Goal: Task Accomplishment & Management: Manage account settings

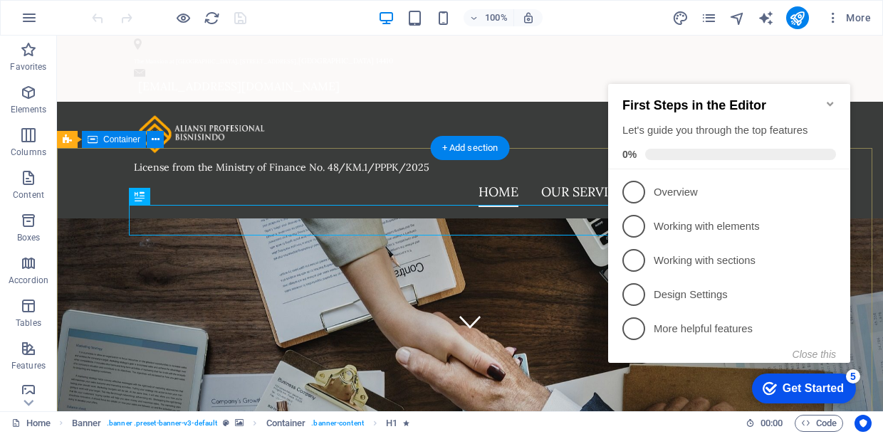
scroll to position [142, 0]
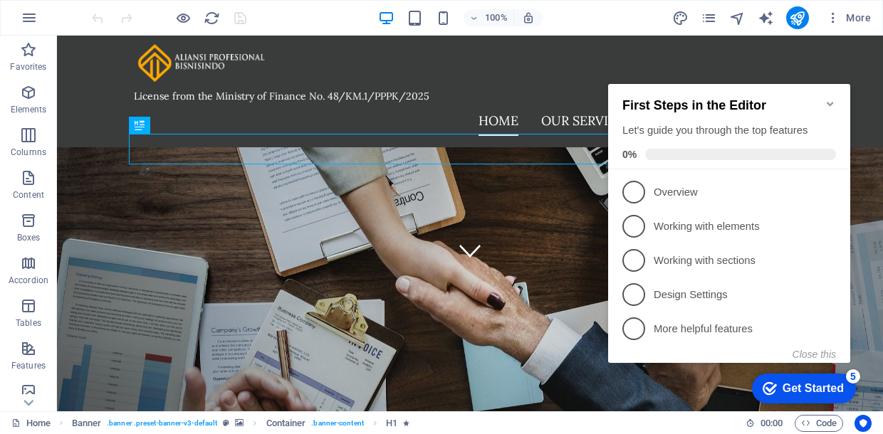
click at [834, 98] on icon "Minimize checklist" at bounding box center [829, 103] width 11 height 11
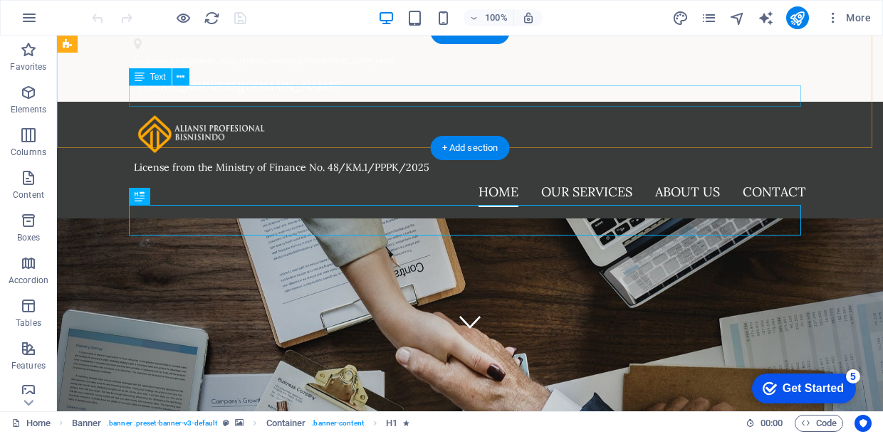
scroll to position [0, 0]
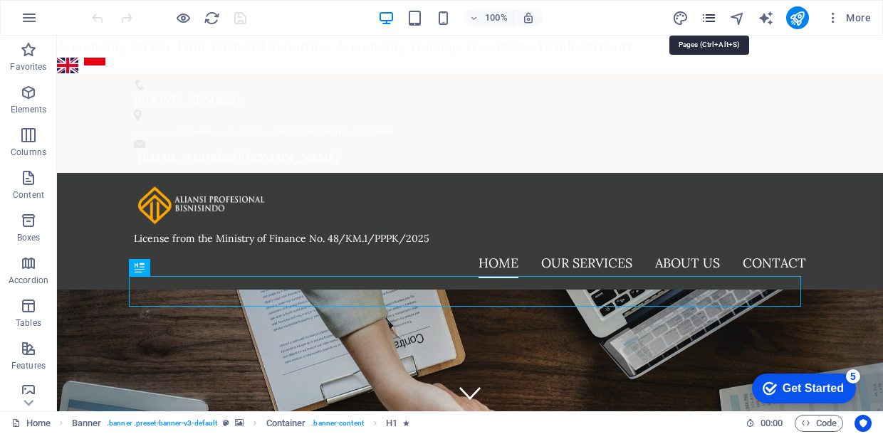
click at [708, 20] on icon "pages" at bounding box center [708, 18] width 16 height 16
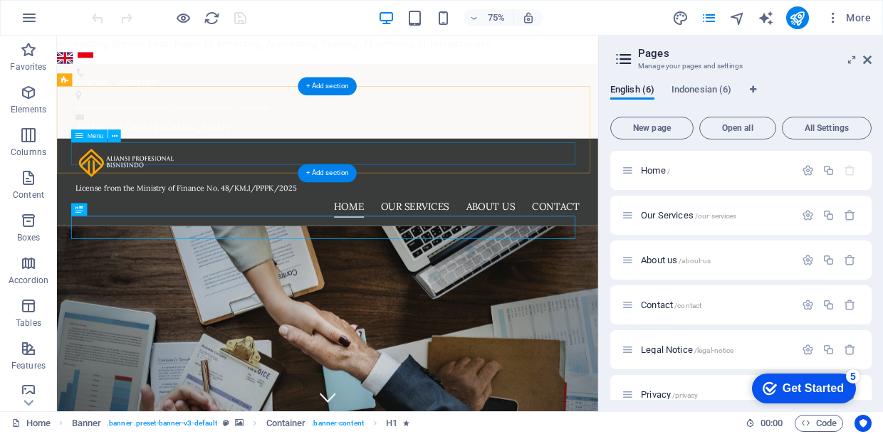
click at [620, 248] on nav "Home Our Services About us Contact" at bounding box center [418, 263] width 672 height 30
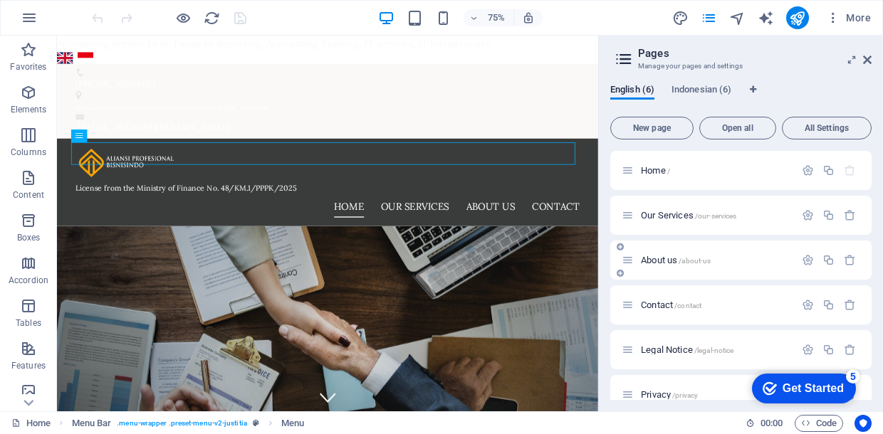
click at [658, 256] on span "About us /about-us" at bounding box center [676, 260] width 70 height 11
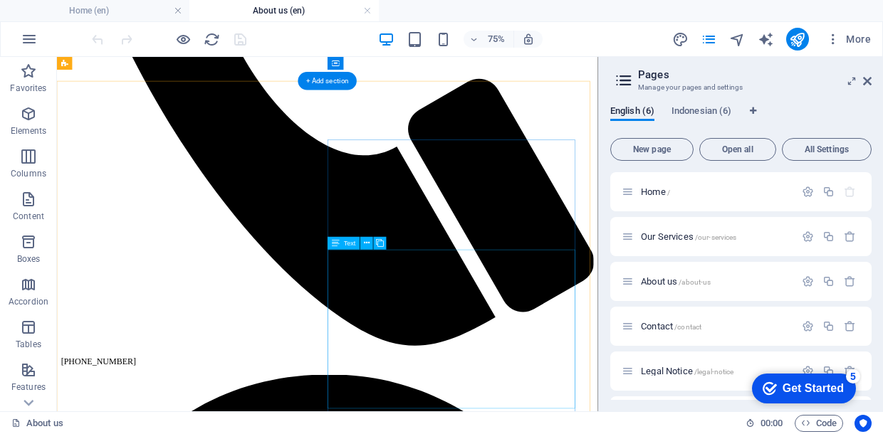
scroll to position [303, 0]
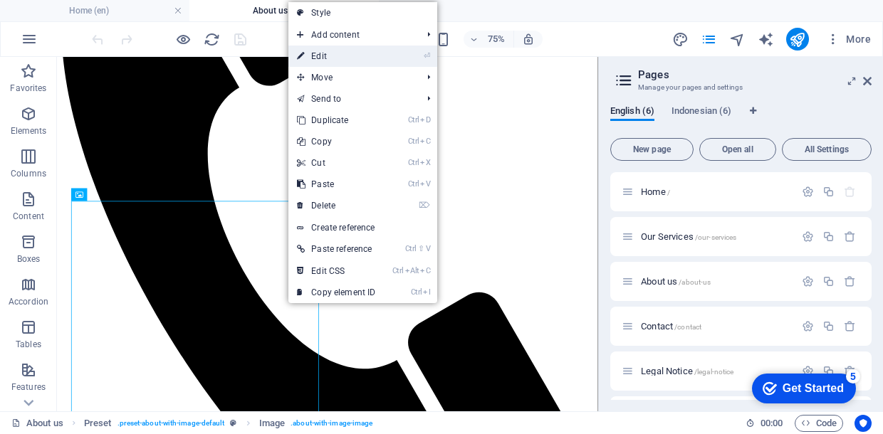
click at [315, 56] on link "⏎ Edit" at bounding box center [335, 56] width 95 height 21
select select "%"
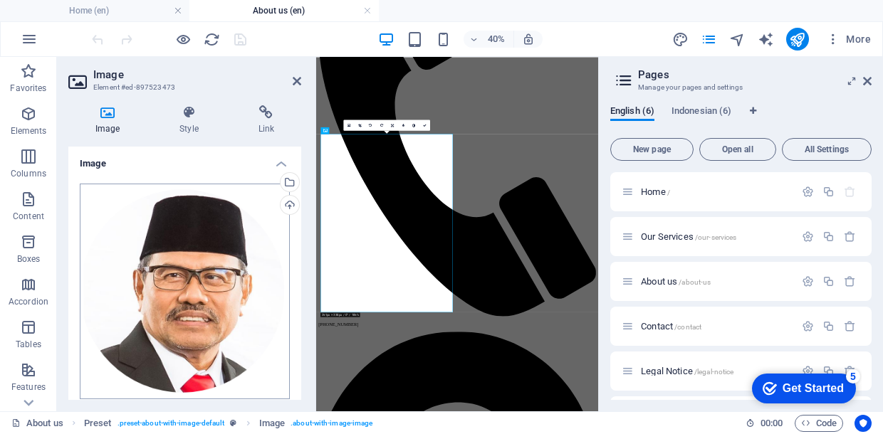
scroll to position [71, 0]
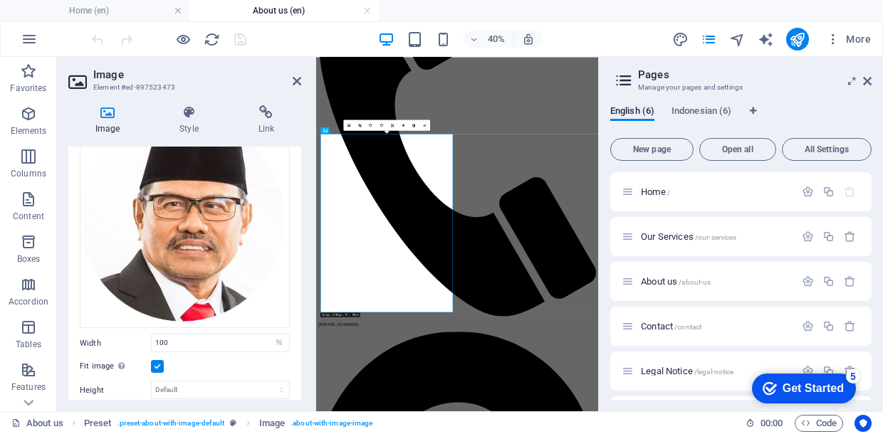
click at [102, 113] on icon at bounding box center [107, 112] width 78 height 14
click at [105, 110] on icon at bounding box center [107, 112] width 78 height 14
drag, startPoint x: 166, startPoint y: 209, endPoint x: 151, endPoint y: 125, distance: 85.3
click at [151, 125] on h4 "Image" at bounding box center [110, 120] width 84 height 30
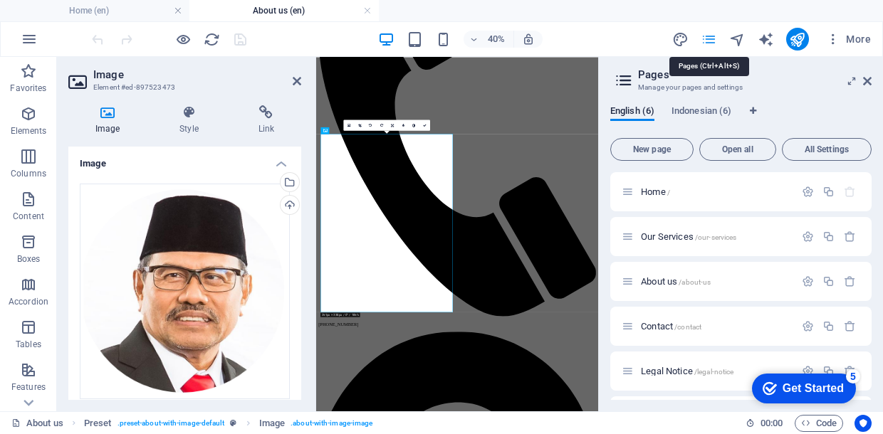
click at [705, 36] on icon "pages" at bounding box center [708, 39] width 16 height 16
click at [709, 41] on icon "pages" at bounding box center [708, 39] width 16 height 16
drag, startPoint x: 864, startPoint y: 81, endPoint x: 685, endPoint y: 29, distance: 186.1
click at [864, 81] on icon at bounding box center [867, 80] width 9 height 11
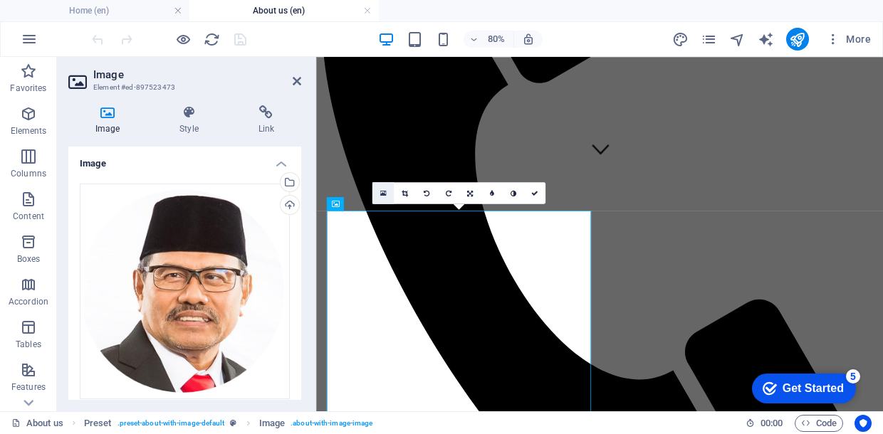
click at [384, 194] on icon at bounding box center [382, 193] width 6 height 8
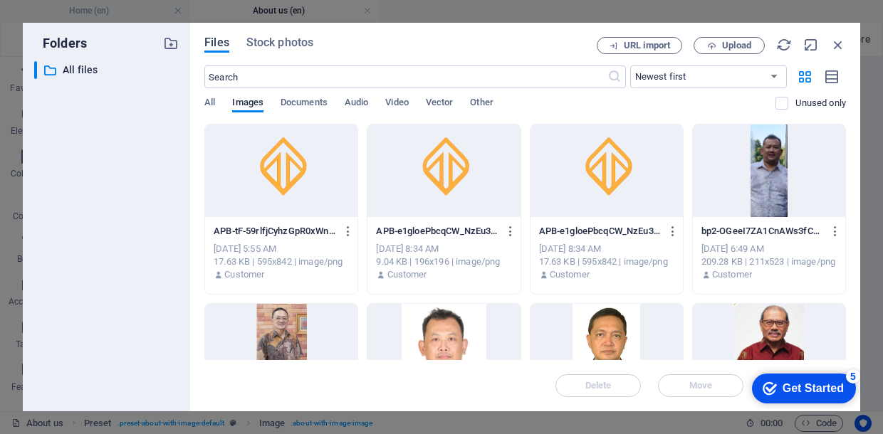
click at [217, 40] on span "Files" at bounding box center [216, 42] width 25 height 17
click at [206, 103] on span "All" at bounding box center [209, 104] width 11 height 20
click at [72, 73] on p "All files" at bounding box center [108, 70] width 90 height 16
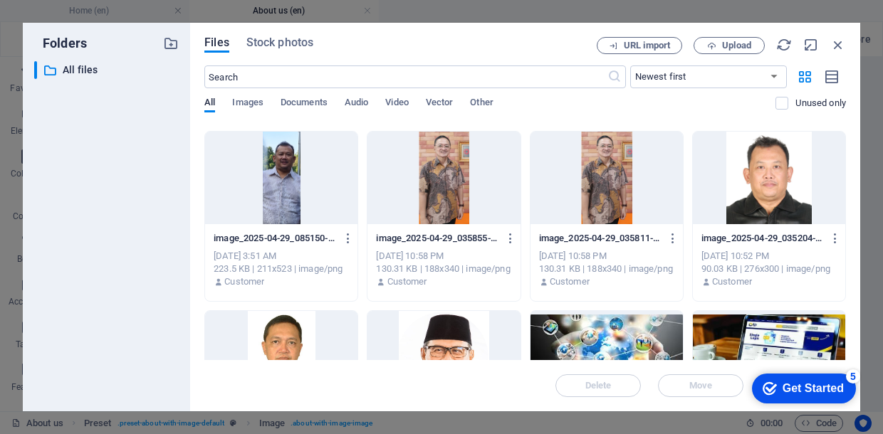
scroll to position [231, 0]
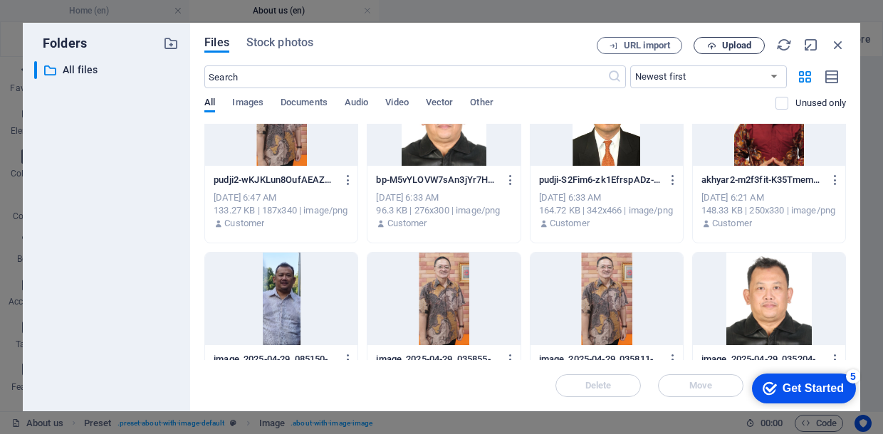
click at [725, 43] on span "Upload" at bounding box center [736, 45] width 29 height 9
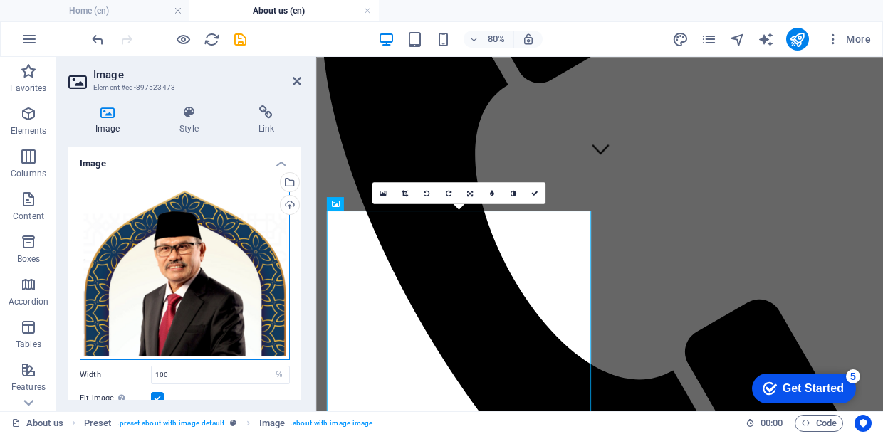
click at [189, 279] on div "Drag files here, click to choose files or select files from Files or our free s…" at bounding box center [185, 272] width 210 height 177
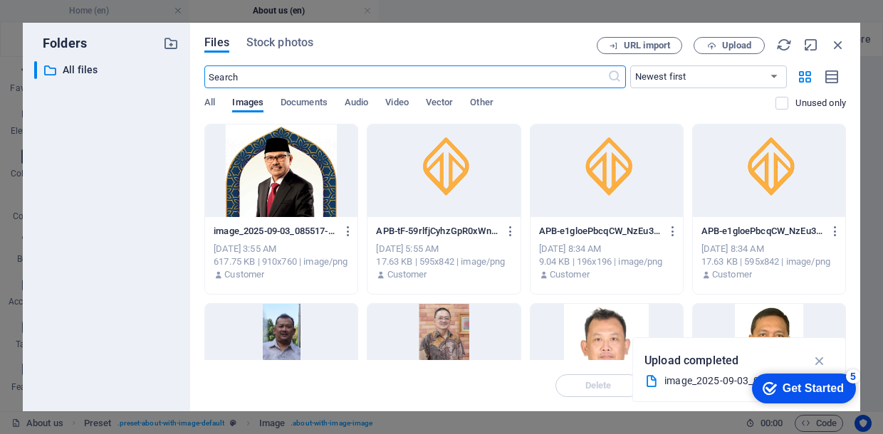
click at [243, 185] on div at bounding box center [281, 171] width 152 height 93
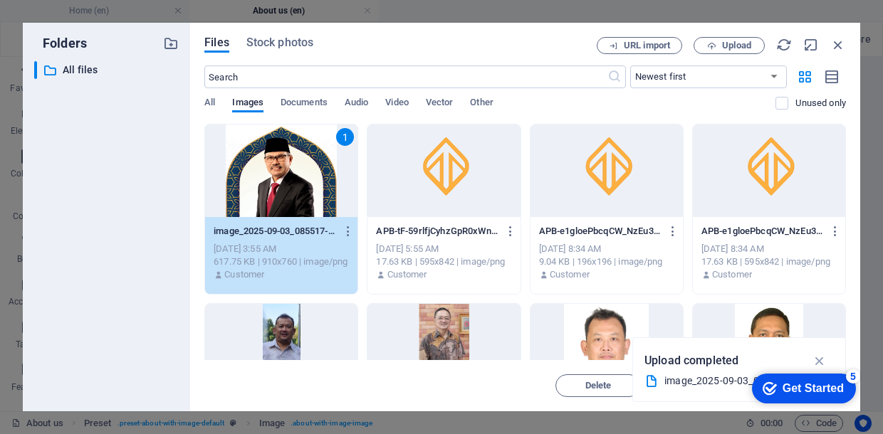
drag, startPoint x: 471, startPoint y: 384, endPoint x: 193, endPoint y: 410, distance: 278.8
click at [766, 384] on span "Insert" at bounding box center [803, 386] width 74 height 9
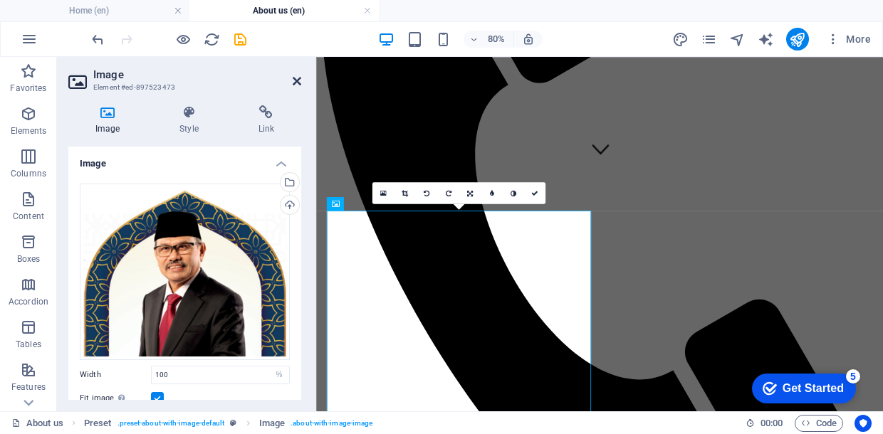
click at [298, 80] on icon at bounding box center [297, 80] width 9 height 11
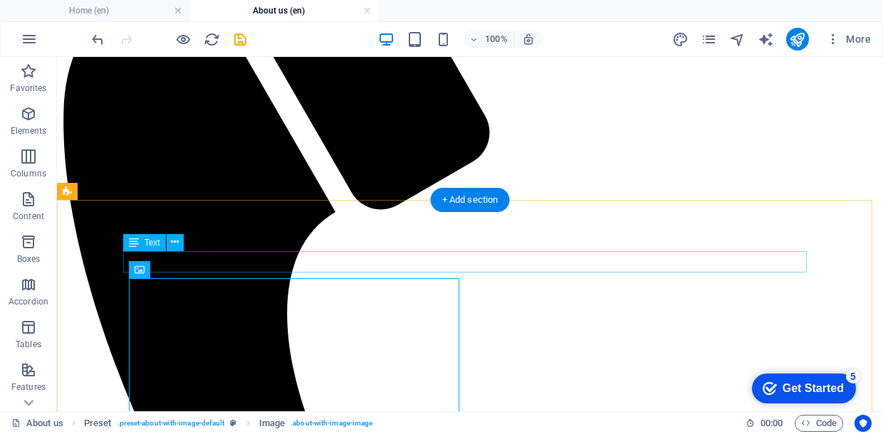
scroll to position [232, 0]
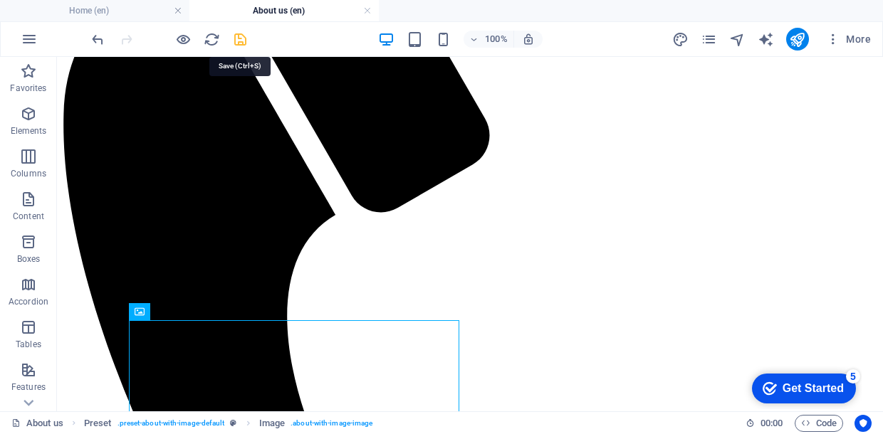
click at [235, 35] on icon "save" at bounding box center [240, 39] width 16 height 16
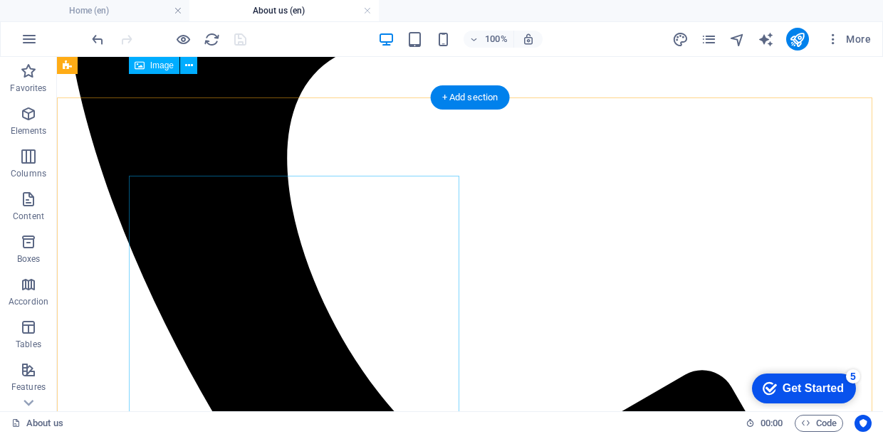
scroll to position [374, 0]
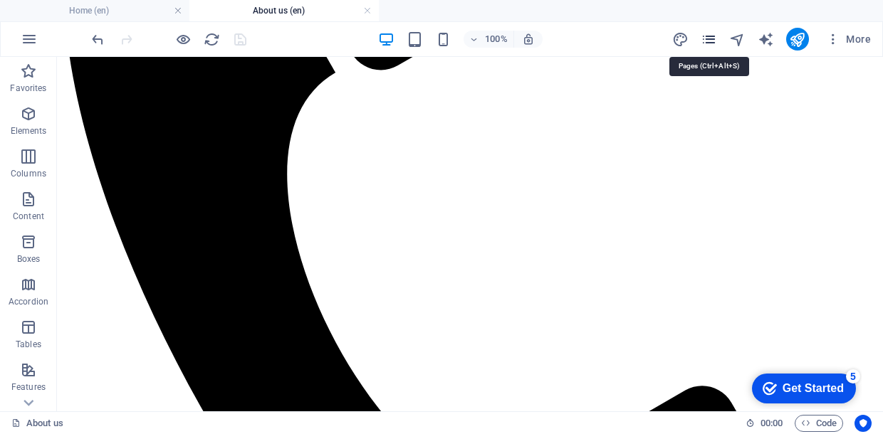
click at [706, 36] on icon "pages" at bounding box center [708, 39] width 16 height 16
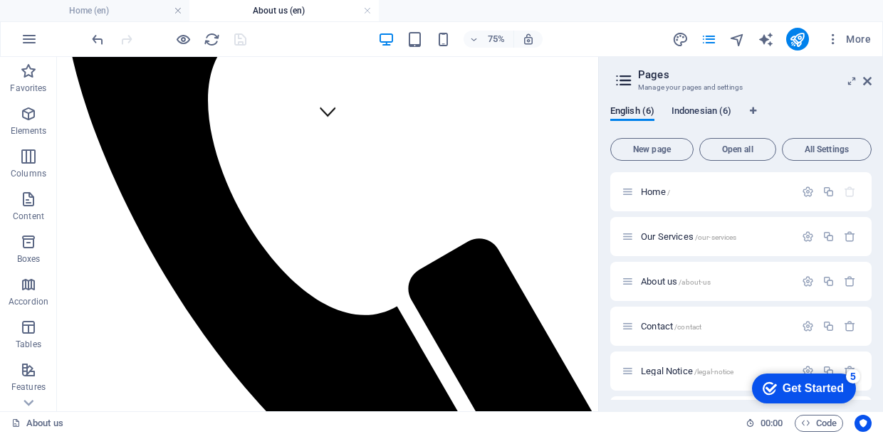
click at [707, 111] on span "Indonesian (6)" at bounding box center [701, 113] width 60 height 20
click at [670, 283] on span "Tentang Kami /tentang-kami" at bounding box center [692, 281] width 103 height 11
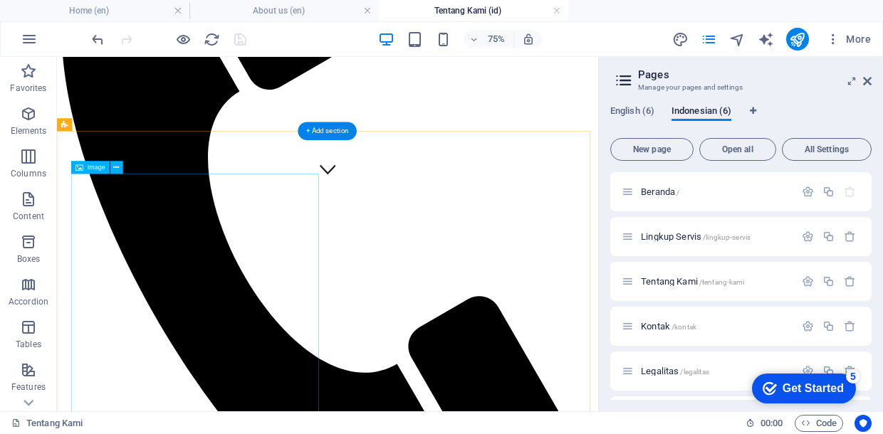
scroll to position [285, 0]
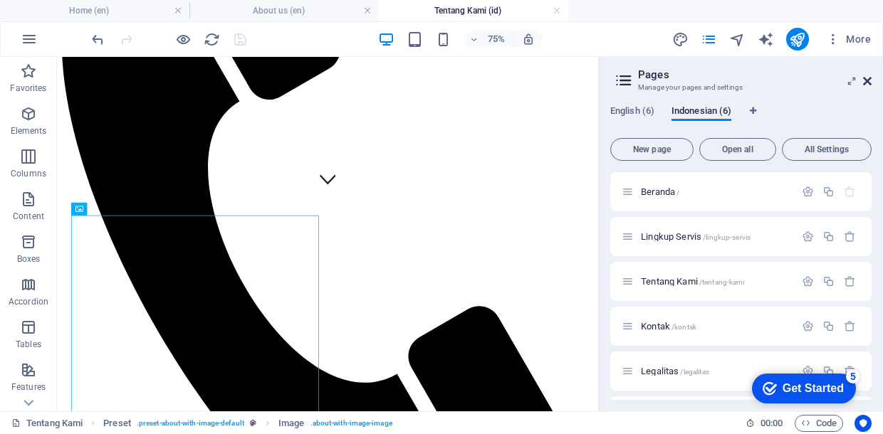
click at [866, 82] on icon at bounding box center [867, 80] width 9 height 11
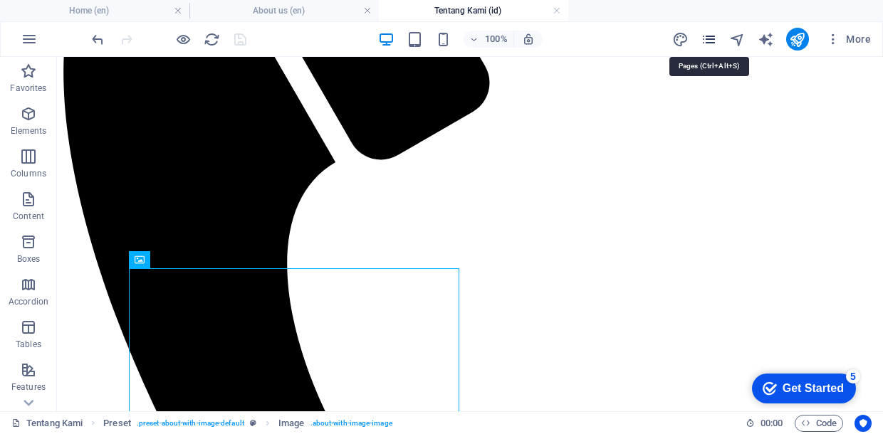
click at [709, 35] on icon "pages" at bounding box center [708, 39] width 16 height 16
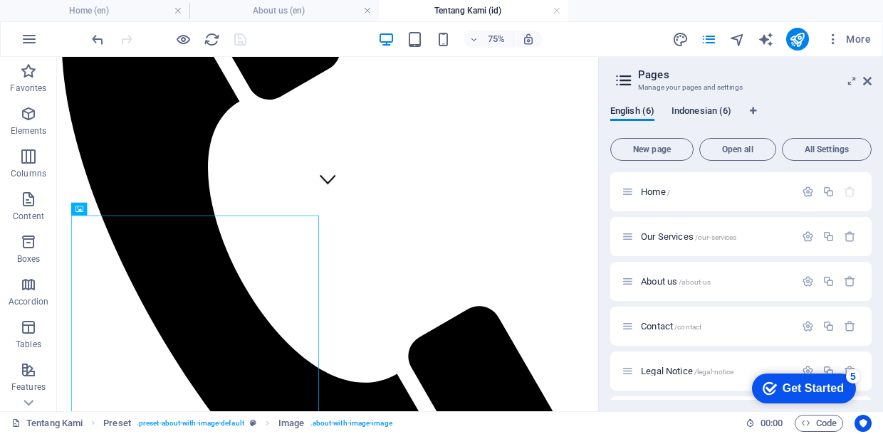
click at [690, 108] on span "Indonesian (6)" at bounding box center [701, 113] width 60 height 20
click at [652, 283] on span "Tentang Kami /tentang-kami" at bounding box center [692, 281] width 103 height 11
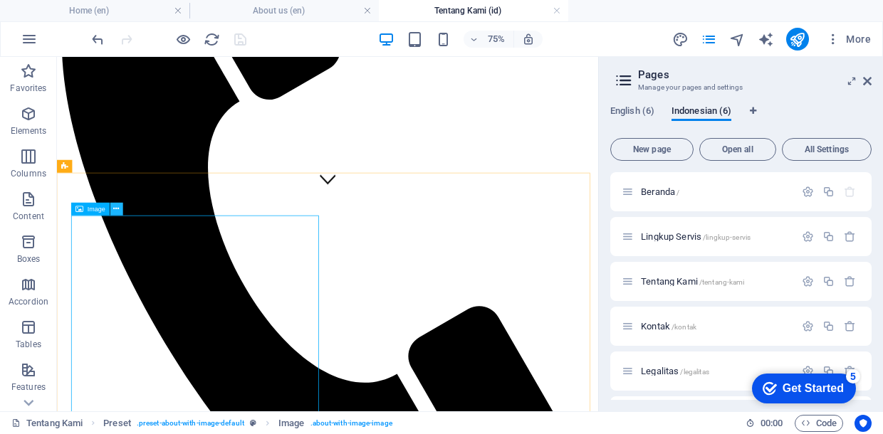
click at [115, 207] on icon at bounding box center [117, 209] width 6 height 11
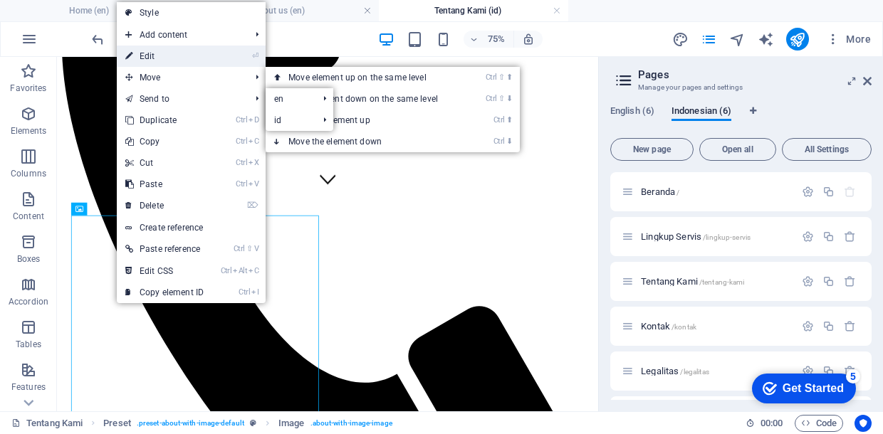
click at [145, 53] on link "⏎ Edit" at bounding box center [164, 56] width 95 height 21
select select "%"
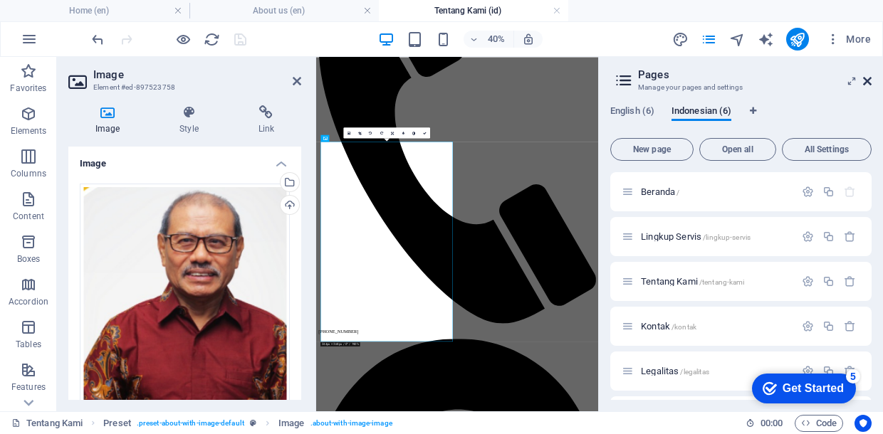
drag, startPoint x: 866, startPoint y: 81, endPoint x: 687, endPoint y: 30, distance: 185.9
click at [866, 81] on icon at bounding box center [867, 80] width 9 height 11
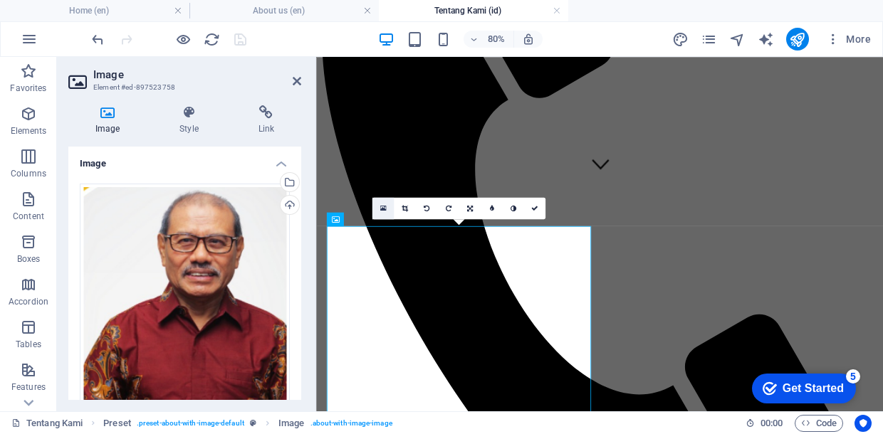
click at [384, 206] on icon at bounding box center [382, 208] width 6 height 8
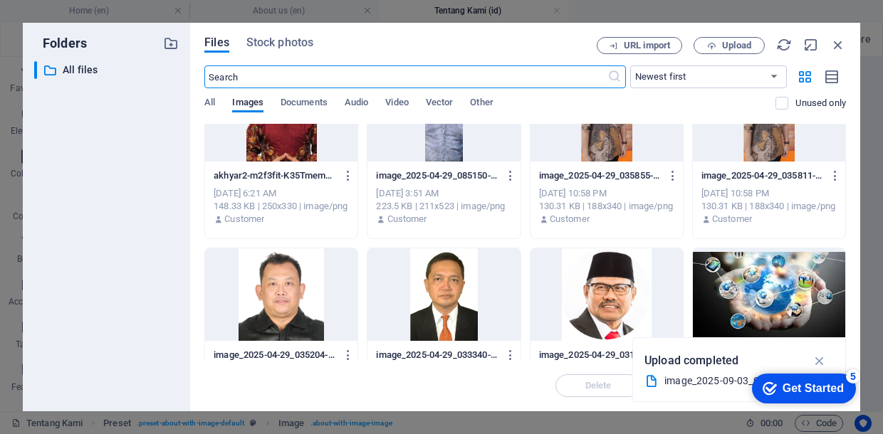
scroll to position [427, 0]
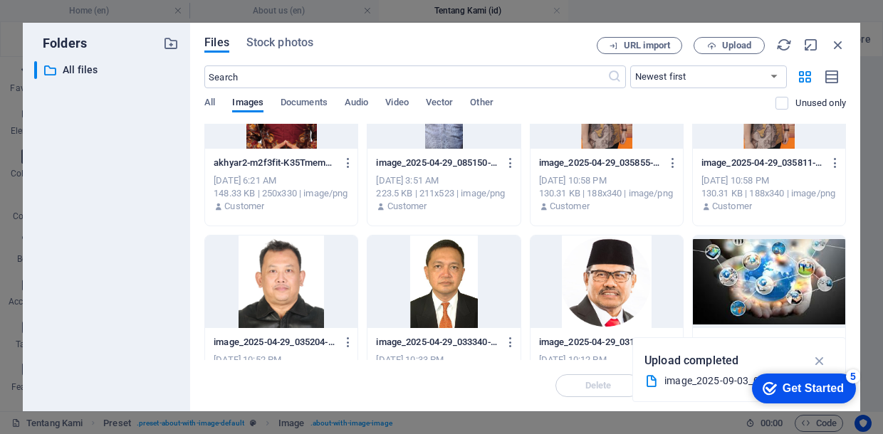
click at [589, 281] on div at bounding box center [606, 282] width 152 height 93
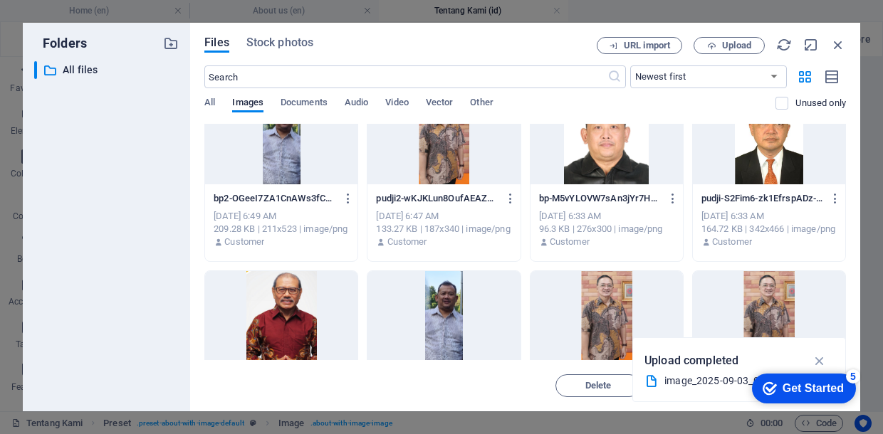
scroll to position [214, 0]
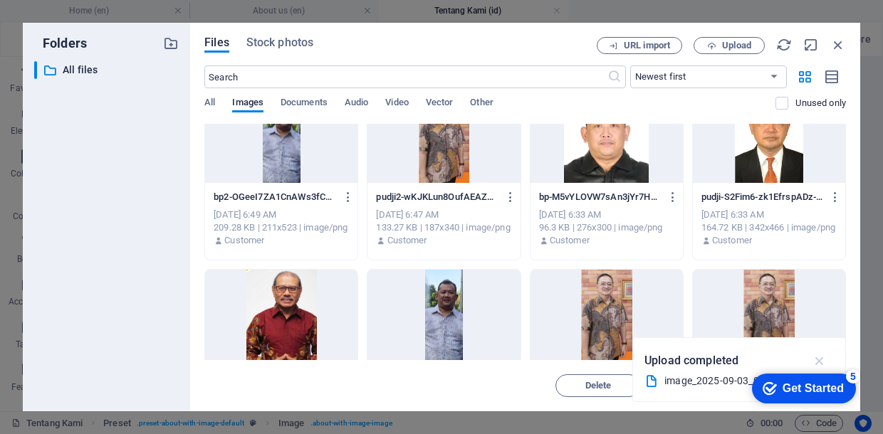
click at [821, 362] on icon "button" at bounding box center [819, 361] width 16 height 16
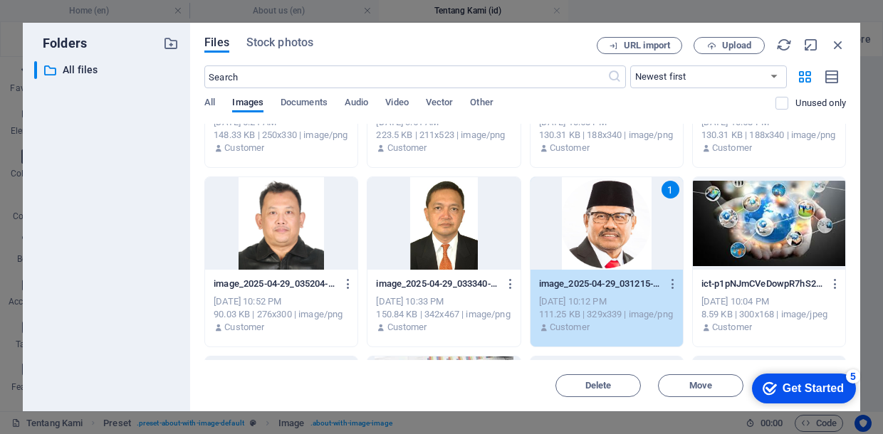
scroll to position [427, 0]
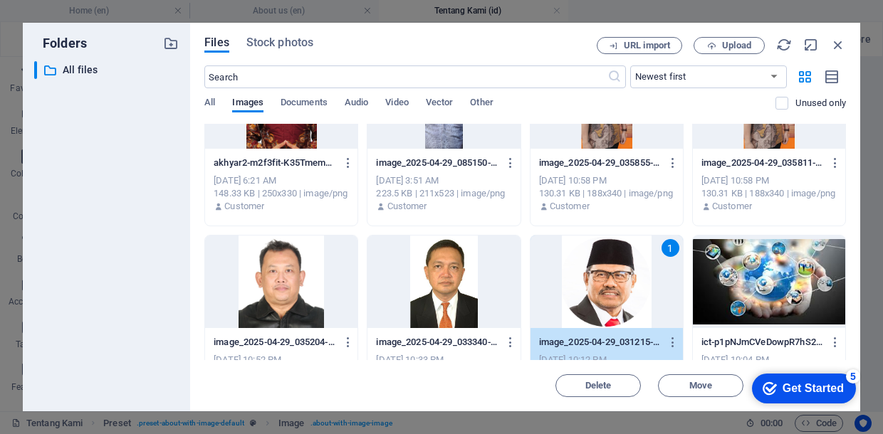
click at [791, 388] on span "Insert" at bounding box center [803, 386] width 25 height 9
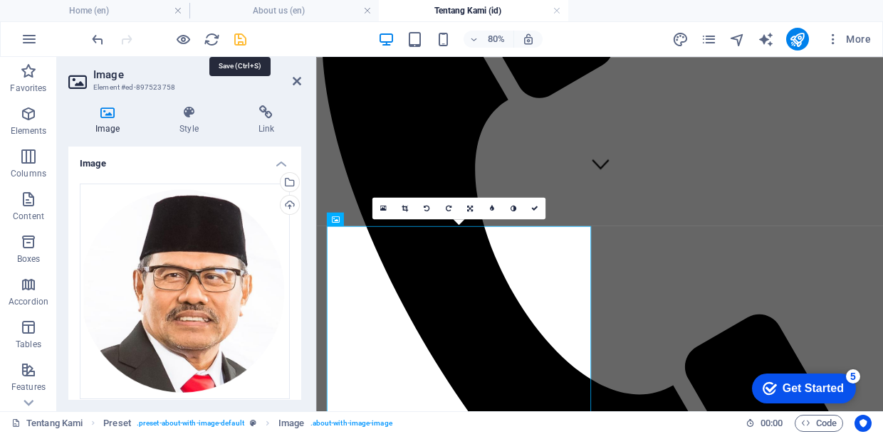
click at [238, 36] on icon "save" at bounding box center [240, 39] width 16 height 16
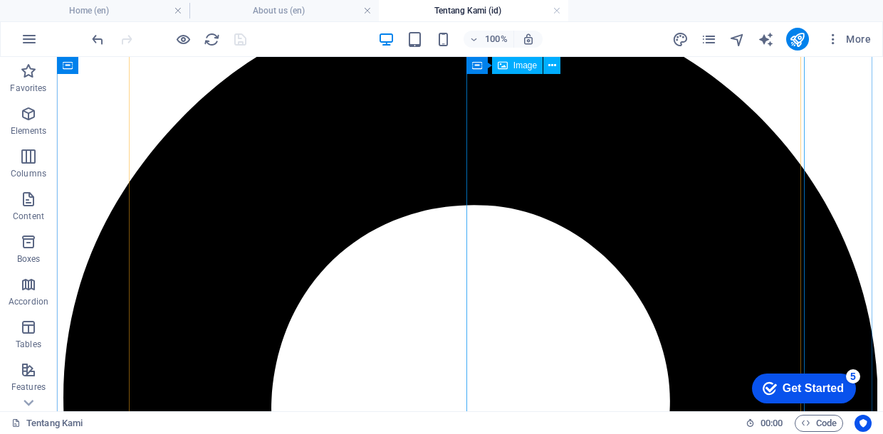
scroll to position [925, 0]
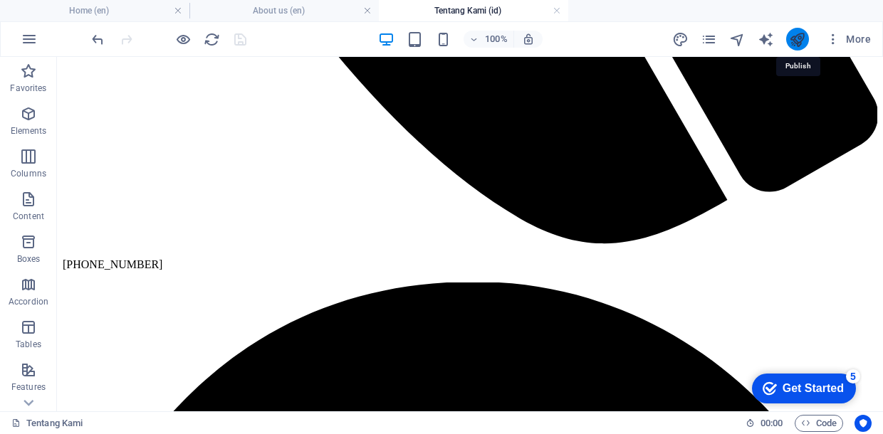
click at [797, 32] on icon "publish" at bounding box center [797, 39] width 16 height 16
